Goal: Transaction & Acquisition: Purchase product/service

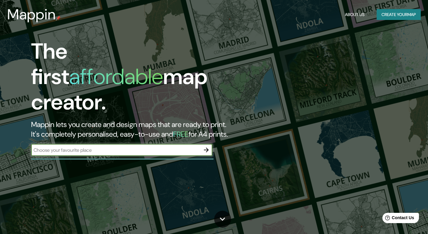
click at [106, 147] on input "text" at bounding box center [115, 150] width 169 height 7
type input "s"
type input "Cile"
click at [204, 147] on icon "button" at bounding box center [206, 149] width 5 height 5
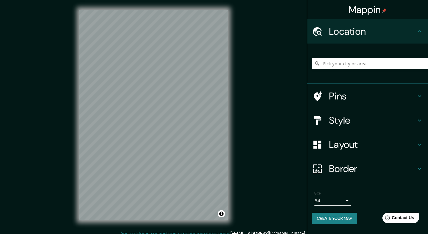
click at [347, 145] on h4 "Layout" at bounding box center [372, 144] width 87 height 12
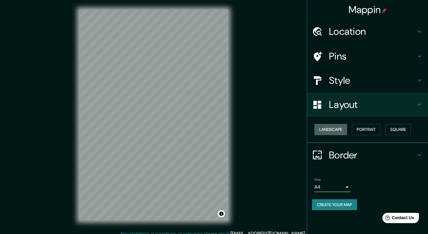
click at [338, 128] on button "Landscape" at bounding box center [331, 129] width 33 height 11
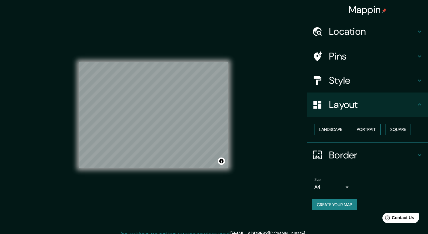
click at [373, 131] on button "Portrait" at bounding box center [366, 129] width 29 height 11
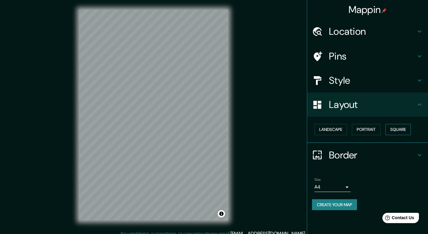
click at [401, 128] on button "Square" at bounding box center [398, 129] width 25 height 11
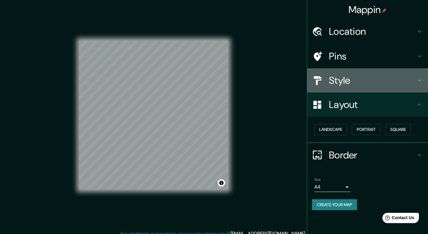
click at [344, 79] on h4 "Style" at bounding box center [372, 80] width 87 height 12
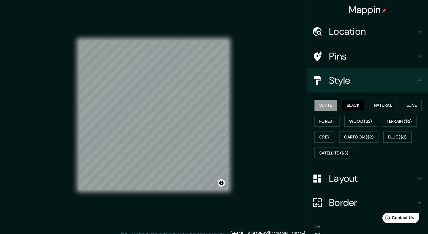
click at [356, 105] on button "Black" at bounding box center [353, 105] width 23 height 11
click at [375, 106] on button "Natural" at bounding box center [383, 105] width 28 height 11
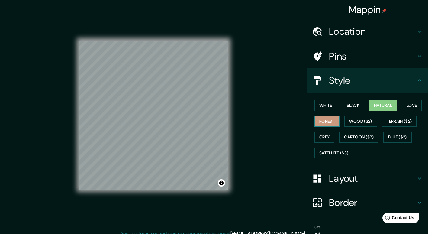
click at [321, 120] on button "Forest" at bounding box center [327, 121] width 25 height 11
click at [371, 119] on button "Wood ($2)" at bounding box center [360, 121] width 33 height 11
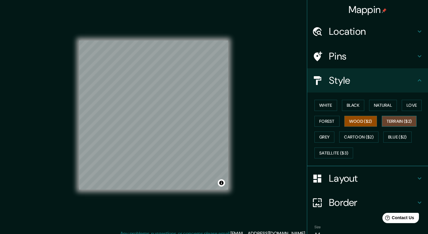
click at [390, 121] on button "Terrain ($2)" at bounding box center [399, 121] width 35 height 11
click at [326, 138] on button "Grey" at bounding box center [325, 136] width 20 height 11
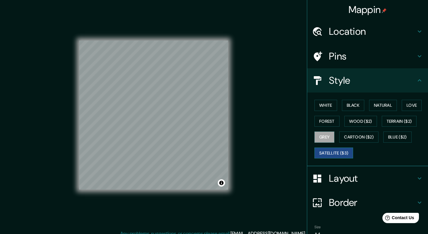
click at [326, 150] on button "Satellite ($3)" at bounding box center [334, 152] width 39 height 11
click at [351, 137] on button "Cartoon ($2)" at bounding box center [358, 136] width 39 height 11
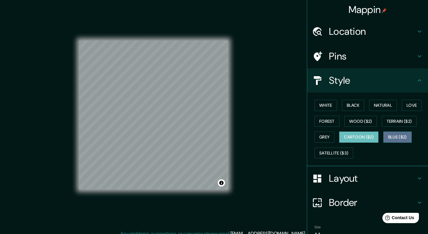
drag, startPoint x: 403, startPoint y: 138, endPoint x: 399, endPoint y: 140, distance: 4.3
click at [403, 138] on button "Blue ($2)" at bounding box center [397, 136] width 28 height 11
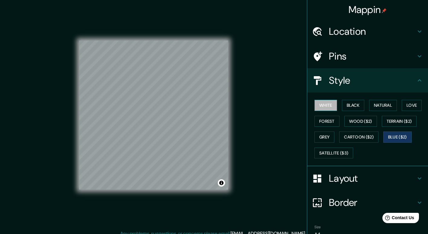
click at [322, 106] on button "White" at bounding box center [326, 105] width 23 height 11
click at [351, 106] on button "Black" at bounding box center [353, 105] width 23 height 11
click at [322, 105] on button "White" at bounding box center [326, 105] width 23 height 11
click at [383, 57] on h4 "Pins" at bounding box center [372, 56] width 87 height 12
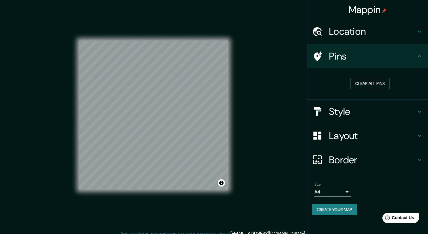
click at [418, 55] on icon at bounding box center [419, 56] width 7 height 7
click at [416, 34] on icon at bounding box center [419, 31] width 7 height 7
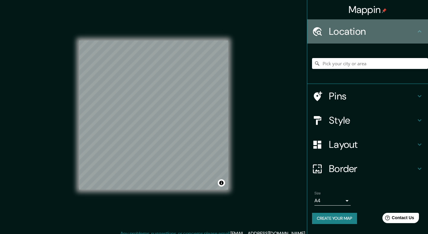
click at [416, 35] on div "Location" at bounding box center [367, 31] width 121 height 24
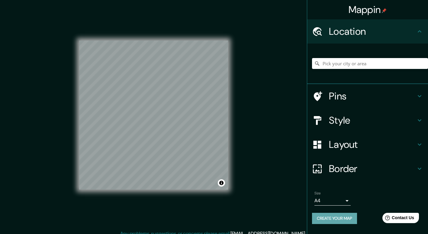
click at [335, 220] on button "Create your map" at bounding box center [334, 218] width 45 height 11
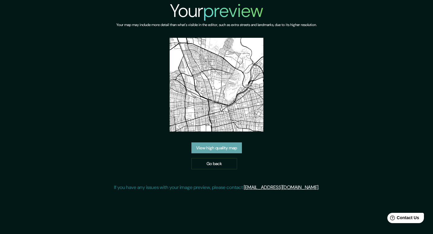
click at [221, 148] on link "View high quality map" at bounding box center [216, 147] width 50 height 11
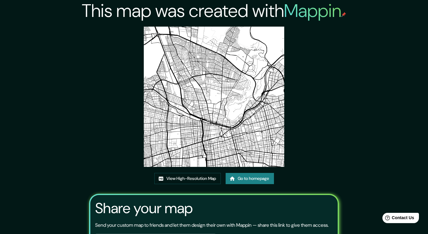
drag, startPoint x: 218, startPoint y: 111, endPoint x: 204, endPoint y: 142, distance: 34.0
click at [202, 140] on img at bounding box center [214, 97] width 140 height 140
drag, startPoint x: 217, startPoint y: 147, endPoint x: 206, endPoint y: 166, distance: 22.1
click at [217, 147] on img at bounding box center [214, 97] width 140 height 140
click at [199, 178] on link "View High-Resolution Map" at bounding box center [187, 178] width 66 height 11
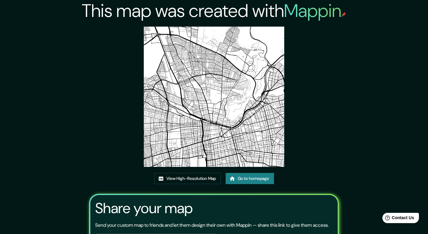
drag, startPoint x: 250, startPoint y: 60, endPoint x: 329, endPoint y: 29, distance: 84.6
click at [329, 28] on div "This map was created with Mappin View High-Resolution Map Go to homepage Share …" at bounding box center [214, 142] width 264 height 284
